Goal: Task Accomplishment & Management: Use online tool/utility

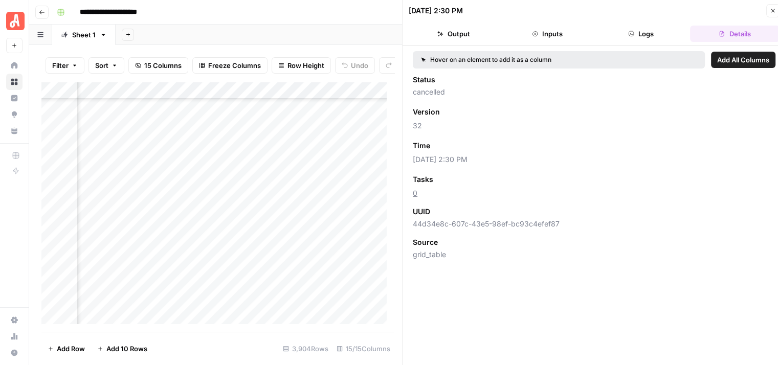
scroll to position [59003, 180]
click at [771, 9] on icon "button" at bounding box center [773, 11] width 4 height 4
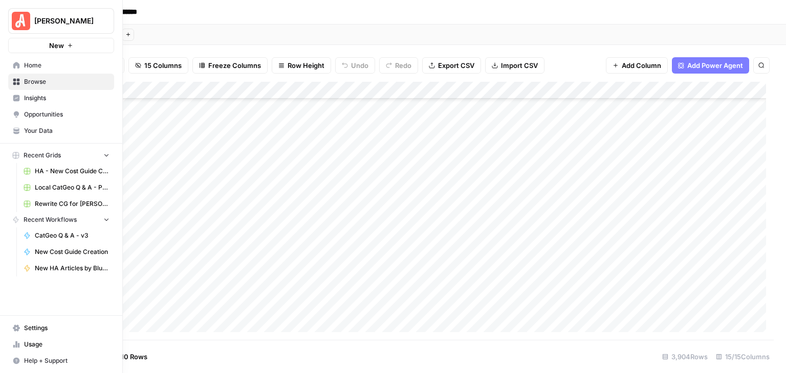
click at [33, 26] on button "[PERSON_NAME]" at bounding box center [61, 21] width 106 height 26
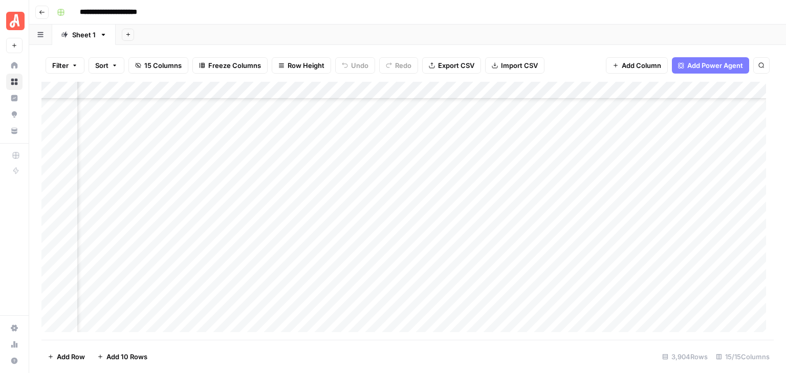
click at [39, 10] on icon "button" at bounding box center [42, 12] width 6 height 6
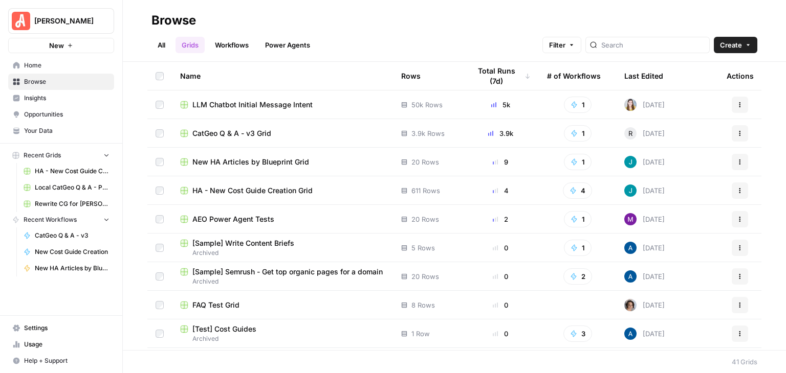
click at [79, 138] on link "Your Data" at bounding box center [61, 131] width 106 height 16
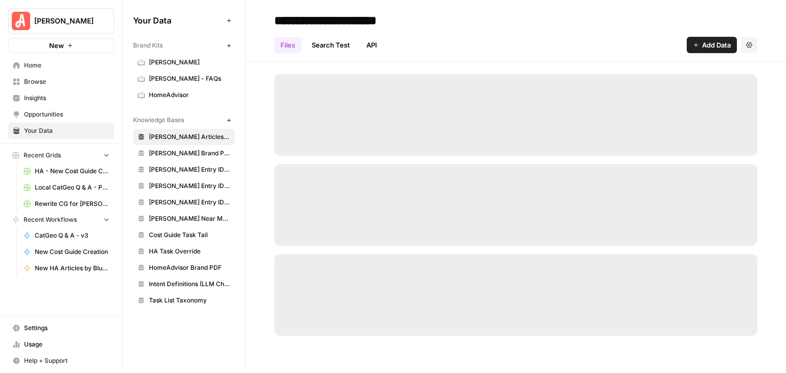
click at [190, 96] on span "HomeAdvisor" at bounding box center [189, 95] width 81 height 9
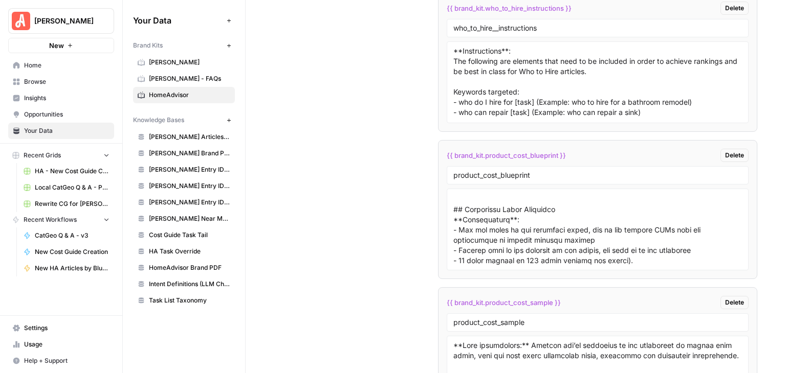
scroll to position [1175, 0]
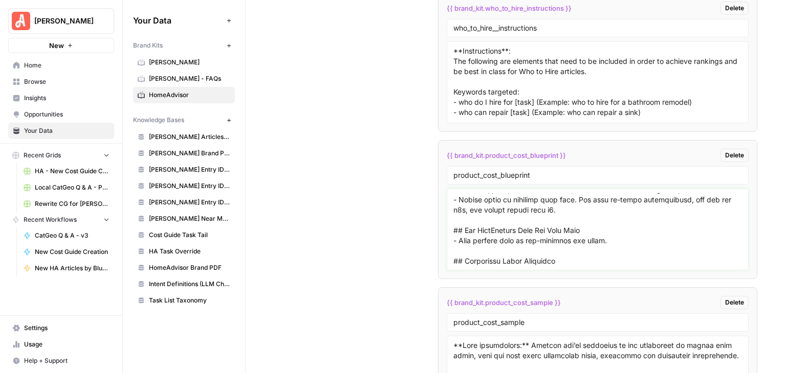
click at [541, 195] on textarea at bounding box center [597, 229] width 288 height 73
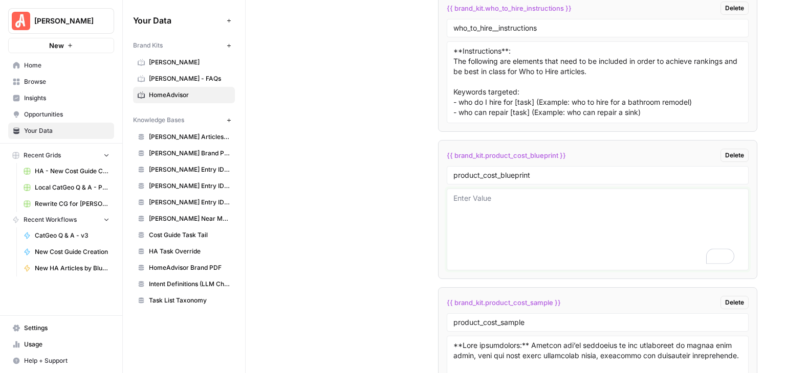
scroll to position [0, 0]
paste textarea "**Meta Description:** - Write a 120–160 character description that mentions the…"
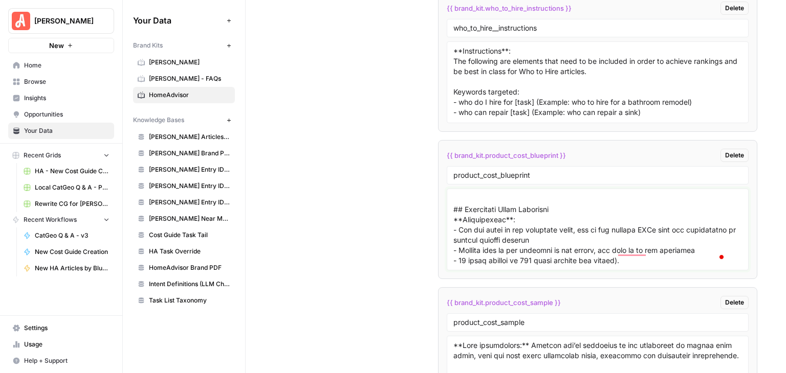
scroll to position [1318, 0]
type textarea "**Meta Description:** - Write a 120–160 character description that mentions the…"
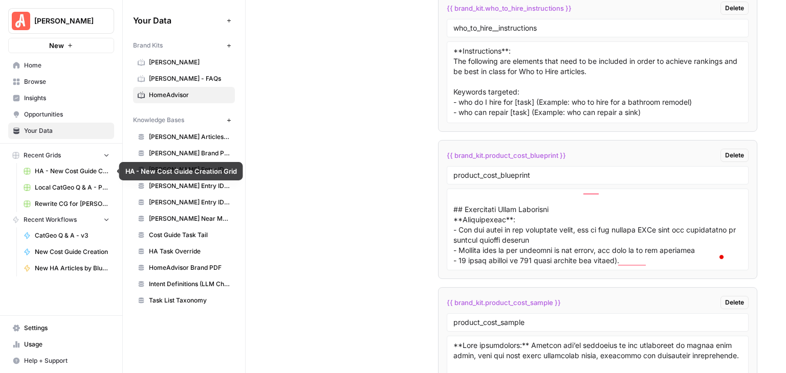
click at [55, 172] on span "HA - New Cost Guide Creation Grid" at bounding box center [72, 171] width 75 height 9
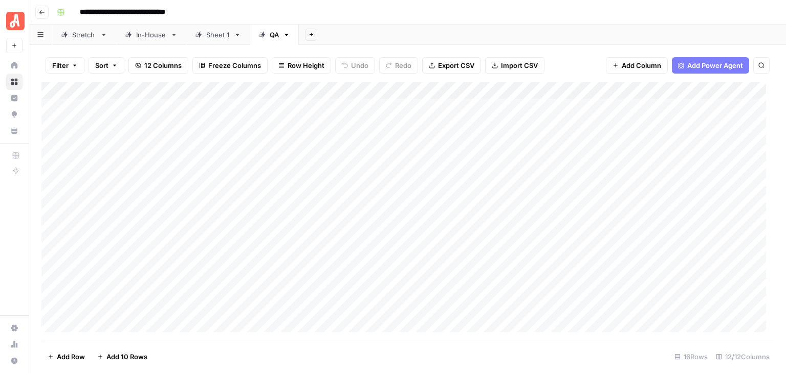
click at [272, 35] on div "QA" at bounding box center [274, 35] width 9 height 10
click at [394, 270] on div "Add Column" at bounding box center [407, 211] width 732 height 258
click at [303, 270] on div "Add Column" at bounding box center [407, 211] width 732 height 258
click at [302, 287] on div "Add Column" at bounding box center [407, 211] width 732 height 258
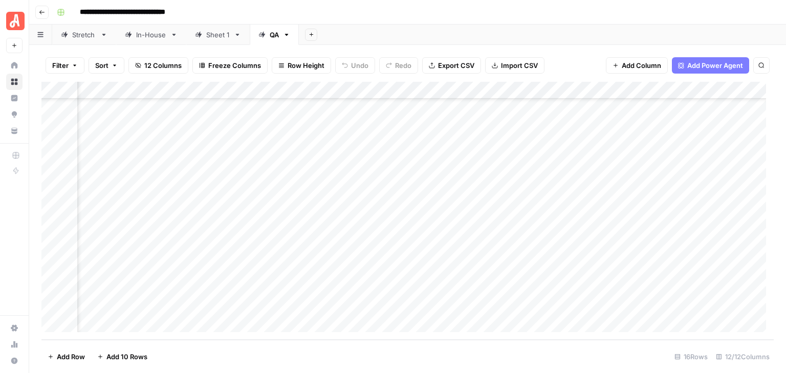
scroll to position [61, 27]
click at [412, 148] on div "Add Column" at bounding box center [407, 211] width 732 height 258
click at [413, 305] on div "Add Column" at bounding box center [407, 211] width 732 height 258
click at [415, 146] on div "Add Column" at bounding box center [407, 211] width 732 height 258
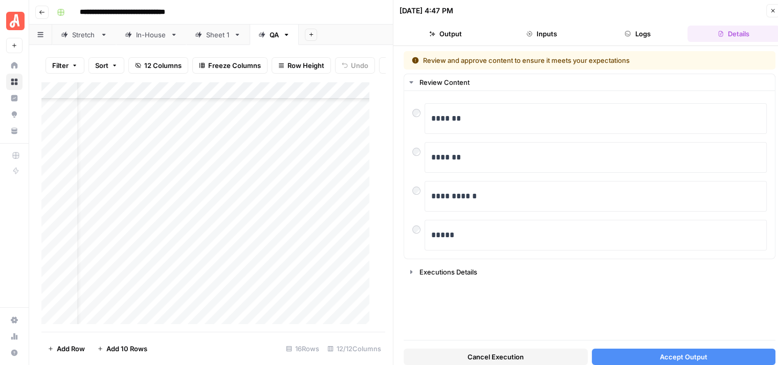
click at [772, 8] on icon "button" at bounding box center [773, 11] width 6 height 6
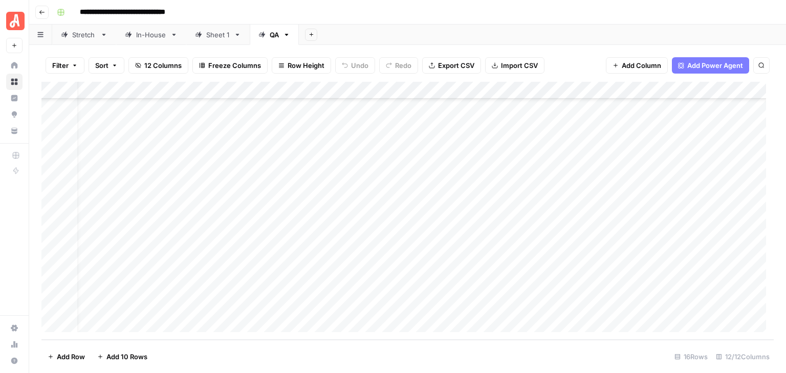
scroll to position [61, 0]
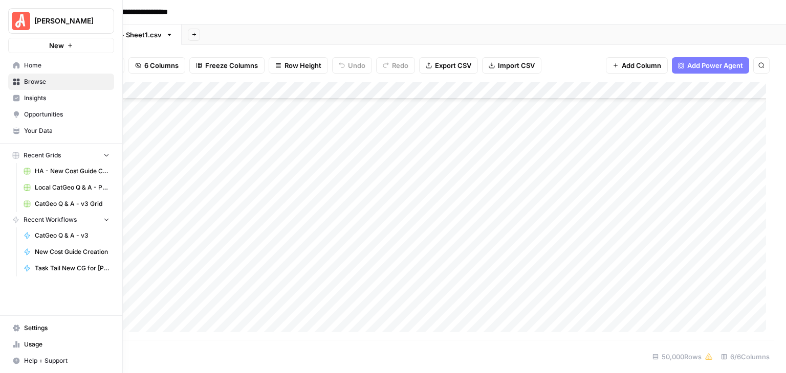
click at [35, 21] on span "[PERSON_NAME]" at bounding box center [65, 21] width 62 height 10
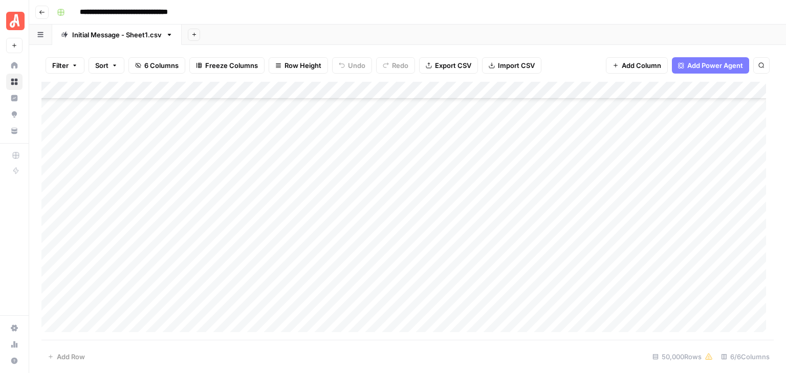
click at [409, 12] on div "**********" at bounding box center [414, 12] width 723 height 16
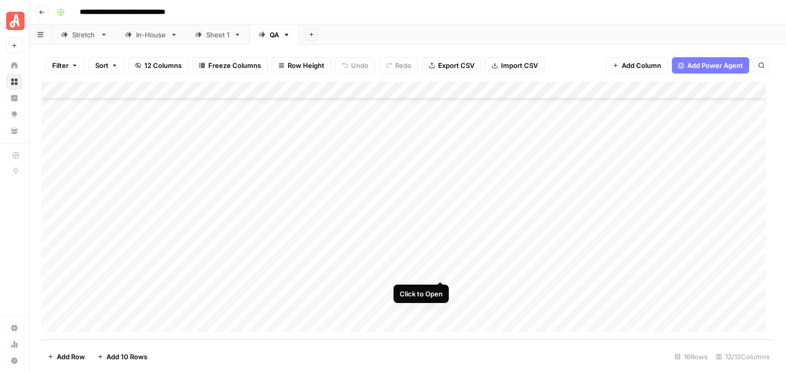
click at [439, 269] on div "Add Column" at bounding box center [407, 211] width 732 height 258
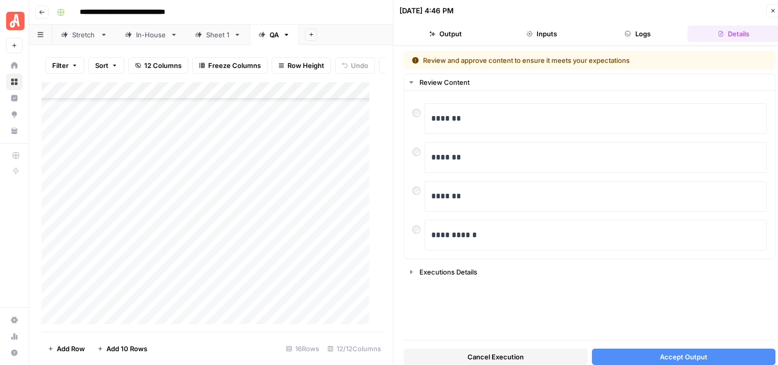
click at [660, 352] on span "Accept Output" at bounding box center [684, 357] width 48 height 10
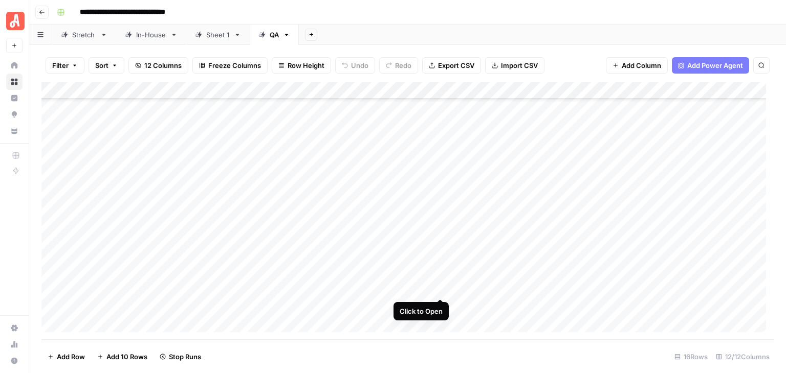
click at [436, 287] on div "Add Column" at bounding box center [407, 211] width 732 height 258
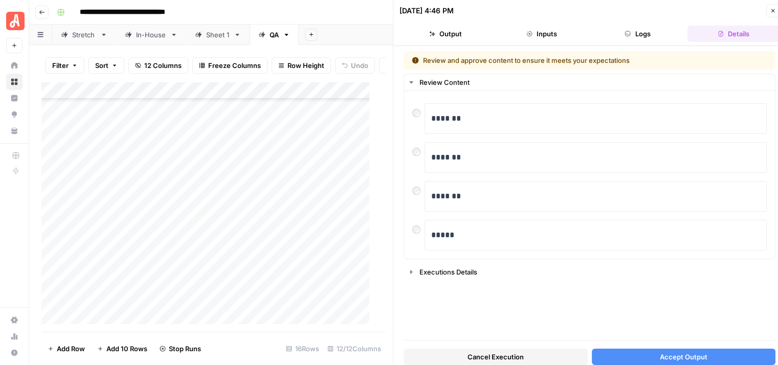
click at [689, 356] on span "Accept Output" at bounding box center [684, 357] width 48 height 10
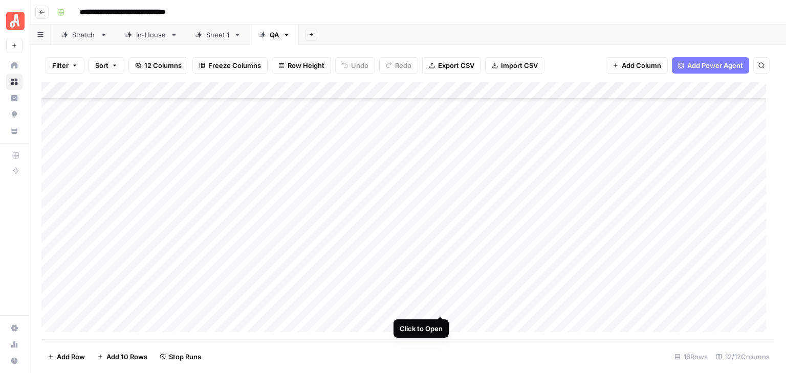
click at [440, 307] on div "Add Column" at bounding box center [407, 211] width 732 height 258
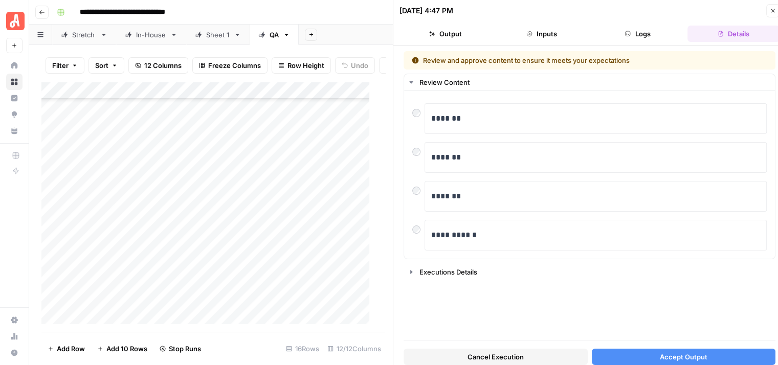
click at [692, 352] on span "Accept Output" at bounding box center [684, 357] width 48 height 10
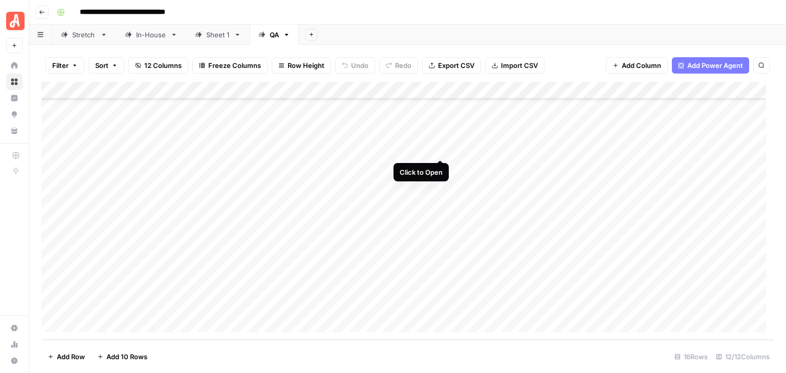
click at [436, 146] on div "Add Column" at bounding box center [407, 211] width 732 height 258
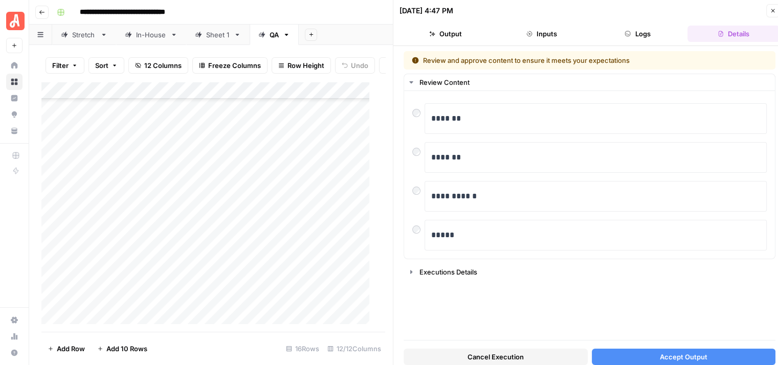
click at [669, 354] on span "Accept Output" at bounding box center [684, 357] width 48 height 10
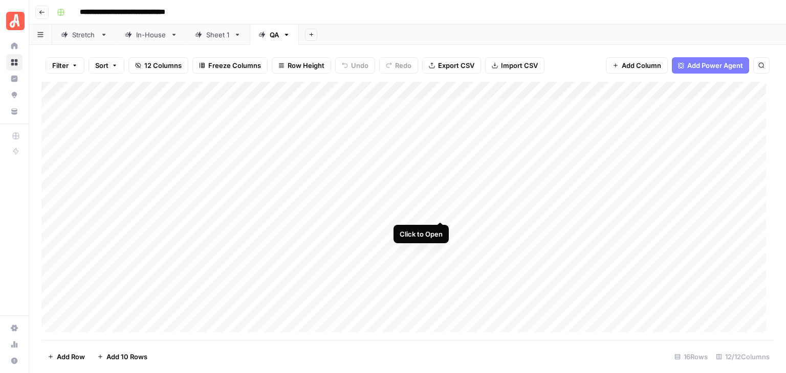
click at [439, 214] on div "Add Column" at bounding box center [407, 211] width 732 height 258
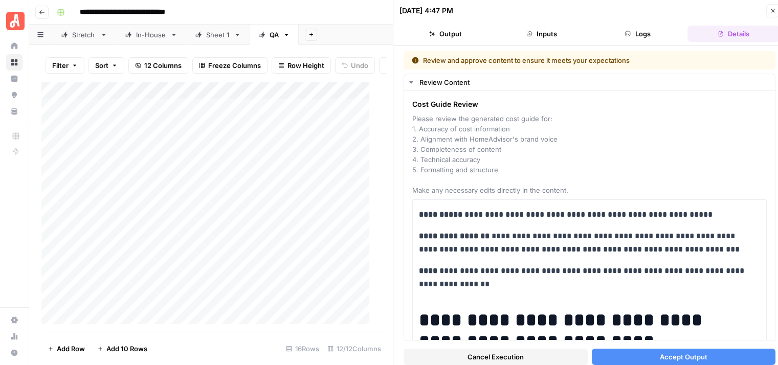
click at [699, 352] on span "Accept Output" at bounding box center [684, 357] width 48 height 10
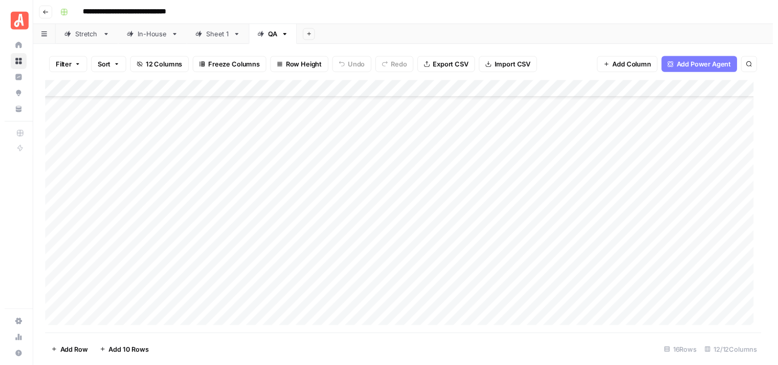
scroll to position [51, 0]
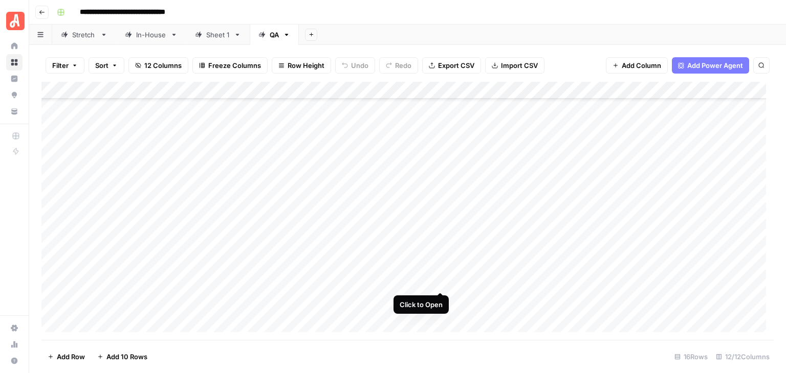
click at [438, 279] on div "Add Column" at bounding box center [407, 211] width 732 height 258
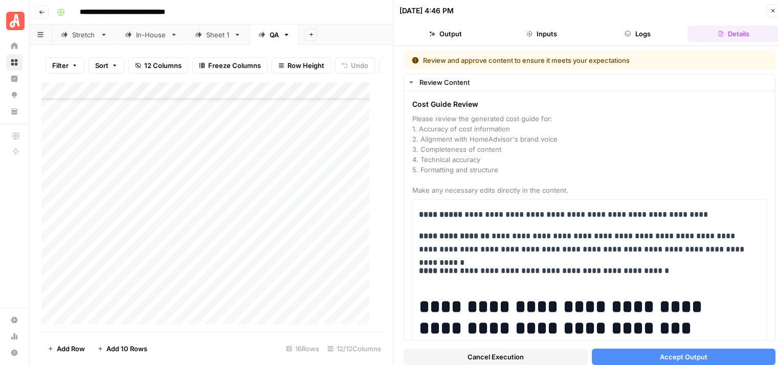
click at [694, 351] on button "Accept Output" at bounding box center [684, 357] width 184 height 16
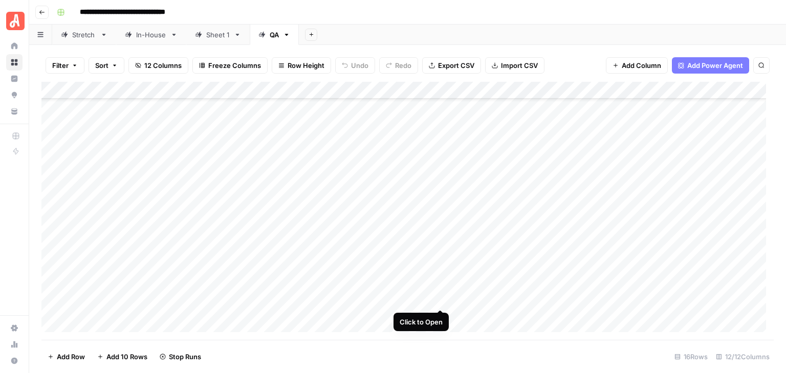
click at [437, 301] on div "Add Column" at bounding box center [407, 211] width 732 height 258
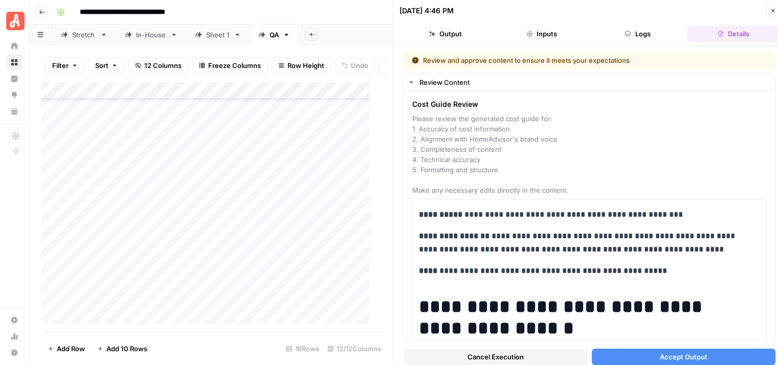
click at [688, 352] on span "Accept Output" at bounding box center [684, 357] width 48 height 10
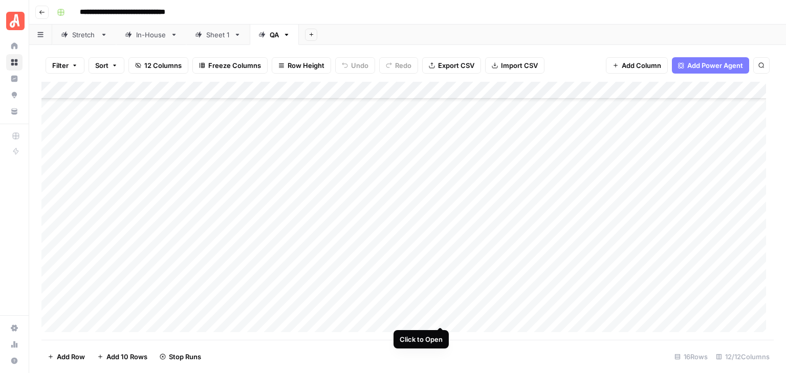
click at [441, 318] on div "Add Column" at bounding box center [407, 211] width 732 height 258
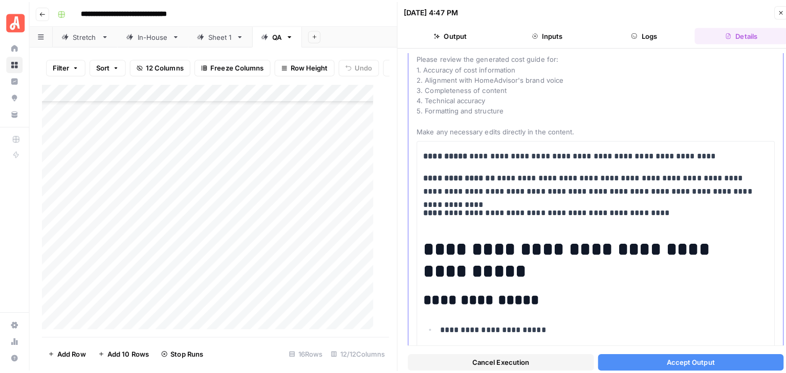
scroll to position [102, 0]
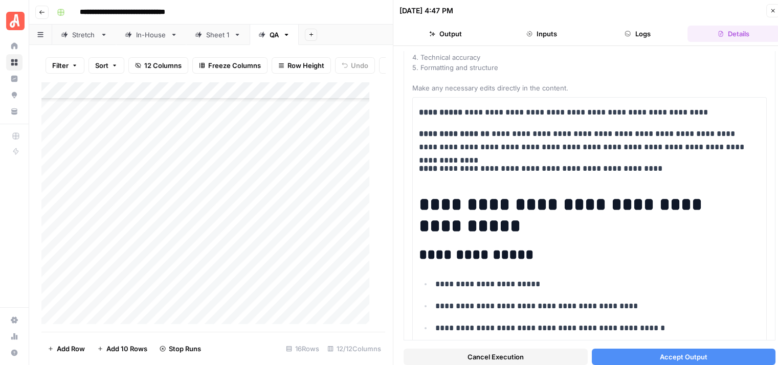
click at [696, 362] on button "Accept Output" at bounding box center [684, 357] width 184 height 16
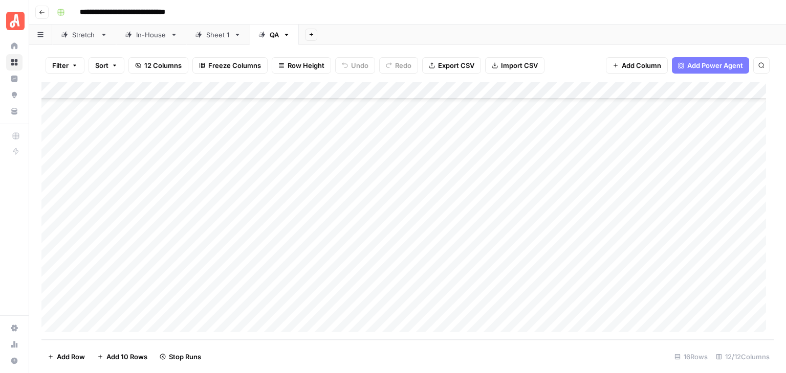
scroll to position [61, 0]
click at [534, 147] on div "Add Column" at bounding box center [407, 211] width 732 height 258
click at [533, 270] on div "Add Column" at bounding box center [407, 211] width 732 height 258
click at [533, 289] on div "Add Column" at bounding box center [407, 211] width 732 height 258
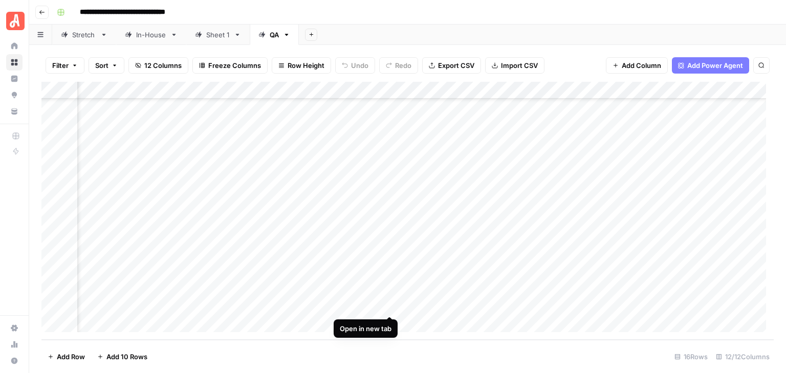
click at [387, 302] on div "Add Column" at bounding box center [407, 211] width 732 height 258
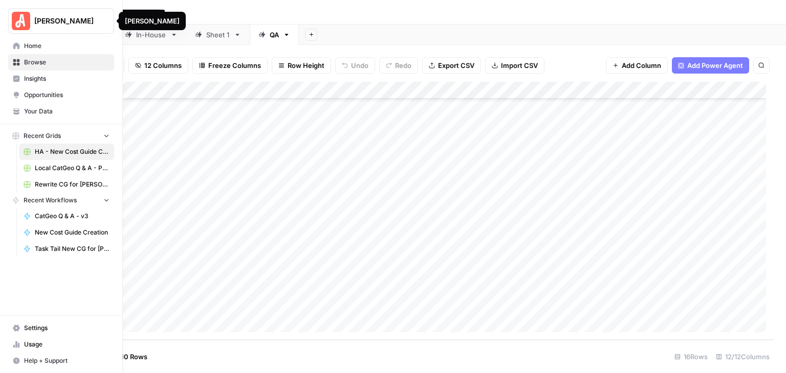
click at [24, 23] on img "Workspace: Angi" at bounding box center [21, 21] width 18 height 18
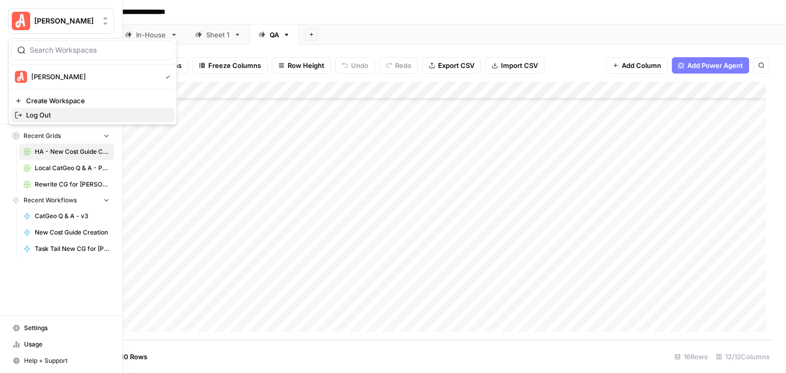
click at [75, 115] on span "Log Out" at bounding box center [96, 115] width 140 height 10
